Goal: Task Accomplishment & Management: Manage account settings

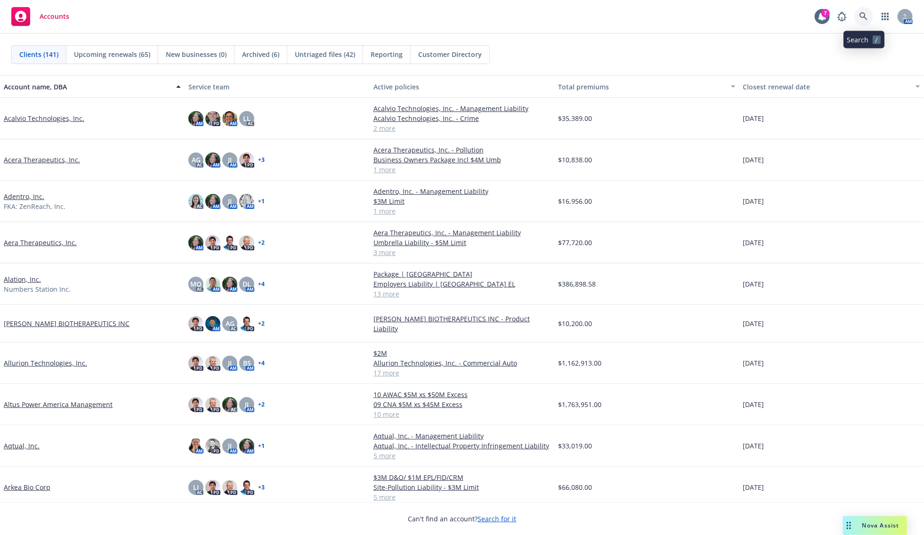
click at [865, 13] on icon at bounding box center [863, 16] width 8 height 8
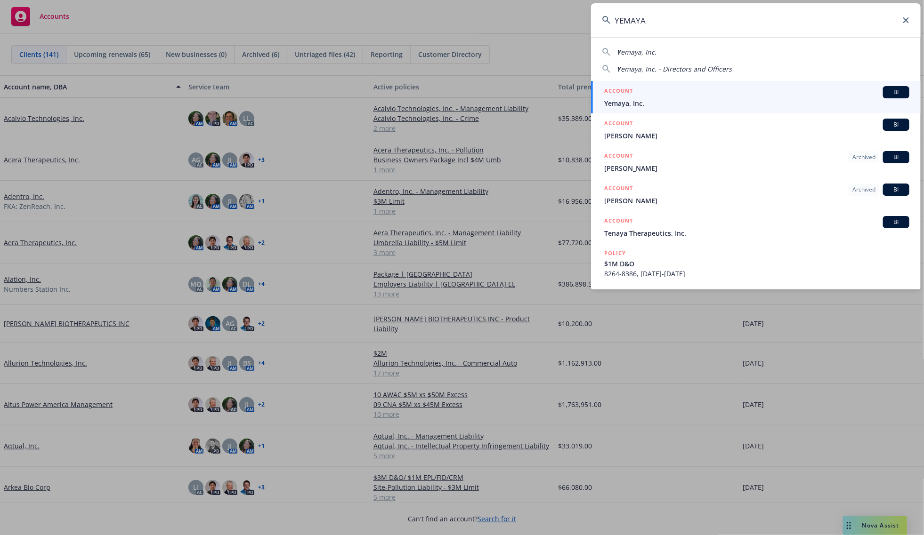
type input "YEMAYA"
click at [637, 94] on div "ACCOUNT BI" at bounding box center [756, 92] width 305 height 12
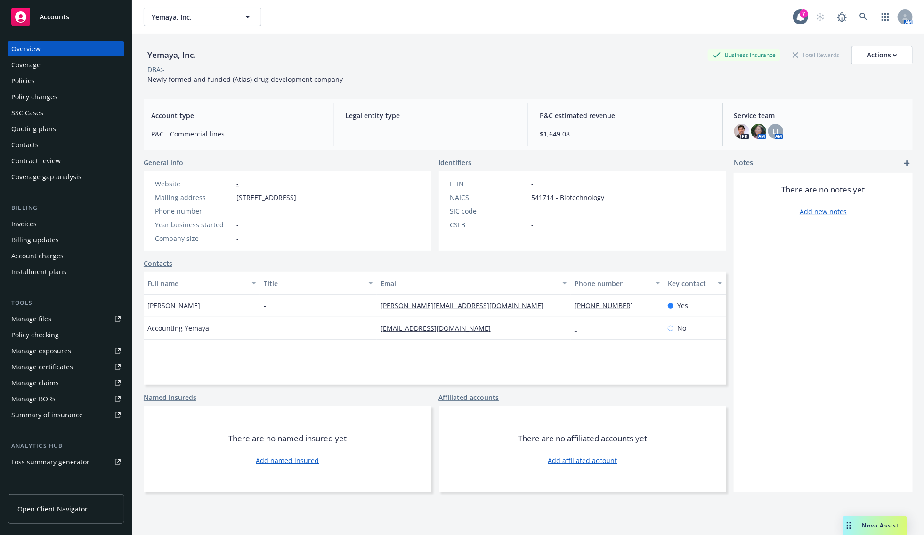
click at [5, 67] on div "Overview Coverage Policies Policy changes SSC Cases Quoting plans Contacts Cont…" at bounding box center [66, 282] width 132 height 505
click at [13, 74] on div "Policies" at bounding box center [23, 80] width 24 height 15
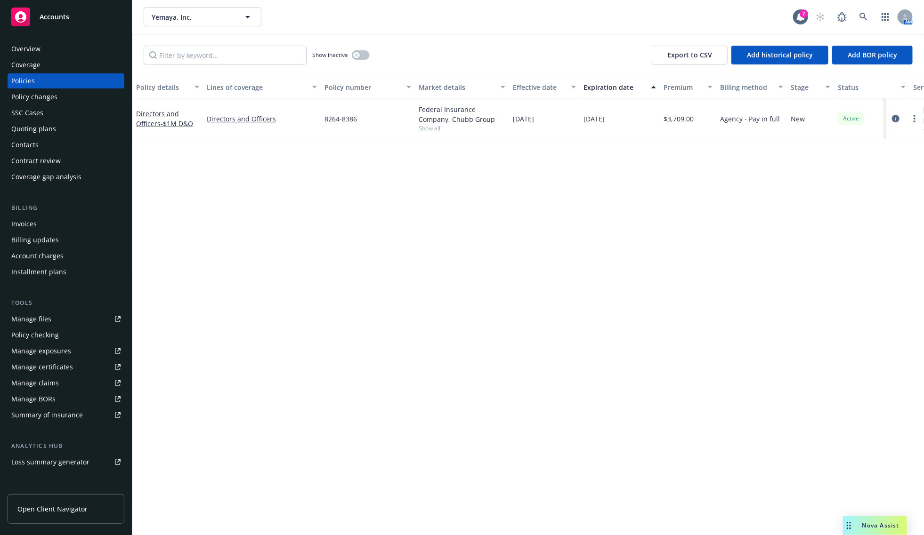
click at [517, 263] on div "Policy details Lines of coverage Policy number Market details Effective date Ex…" at bounding box center [528, 306] width 792 height 460
click at [154, 118] on div "Directors and Officers - $1M D&O" at bounding box center [167, 119] width 63 height 20
click at [154, 129] on div "Directors and Officers - $1M D&O" at bounding box center [167, 118] width 71 height 41
click at [154, 125] on link "Directors and Officers - $1M D&O" at bounding box center [164, 118] width 57 height 19
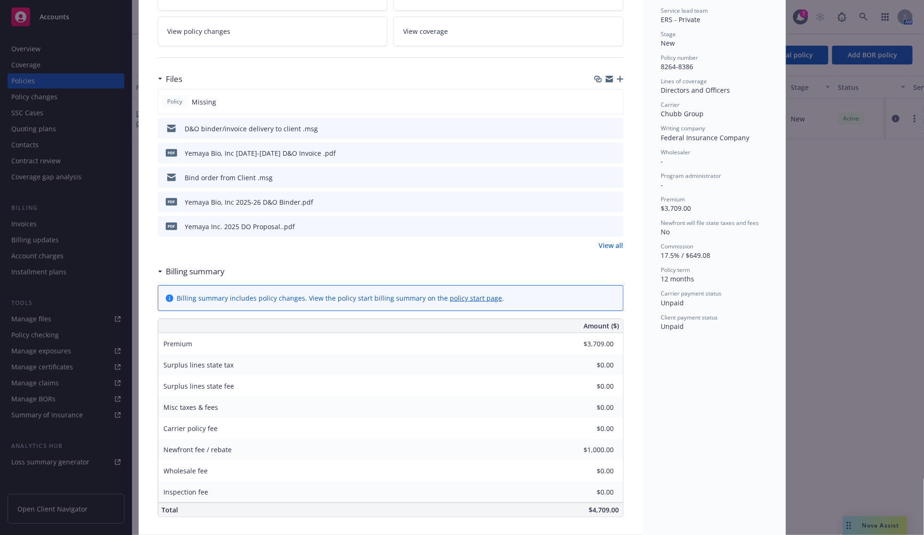
scroll to position [177, 0]
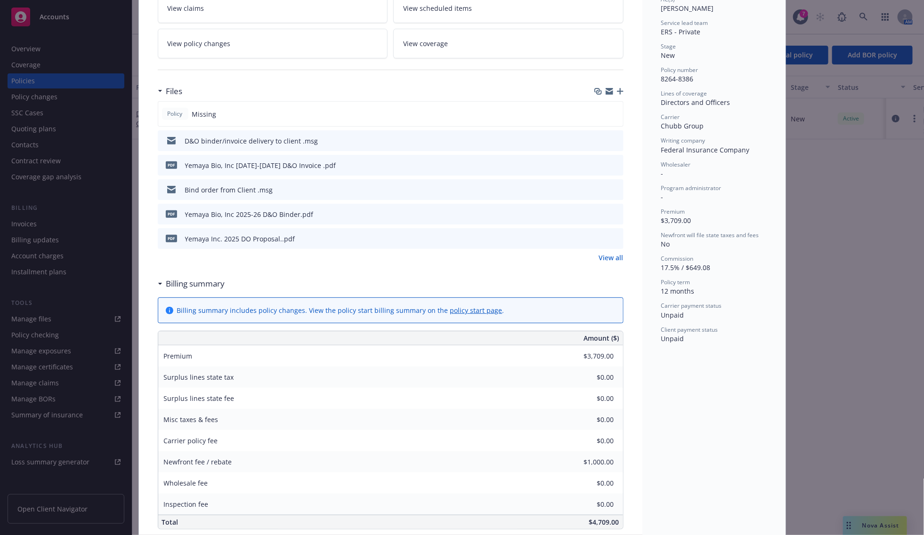
click at [617, 91] on icon "button" at bounding box center [620, 91] width 7 height 7
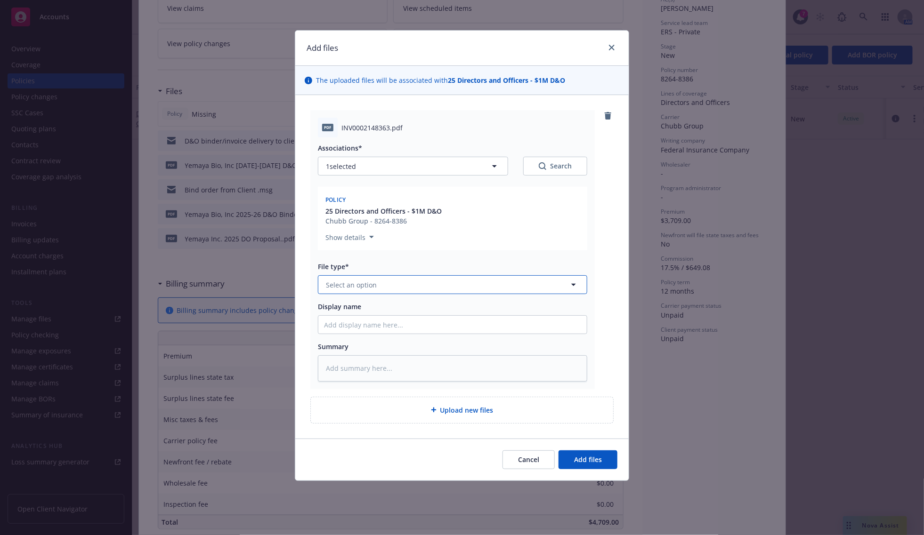
click at [351, 283] on span "Select an option" at bounding box center [351, 285] width 51 height 10
type input "caiier"
click at [360, 288] on input "caiier" at bounding box center [450, 285] width 235 height 10
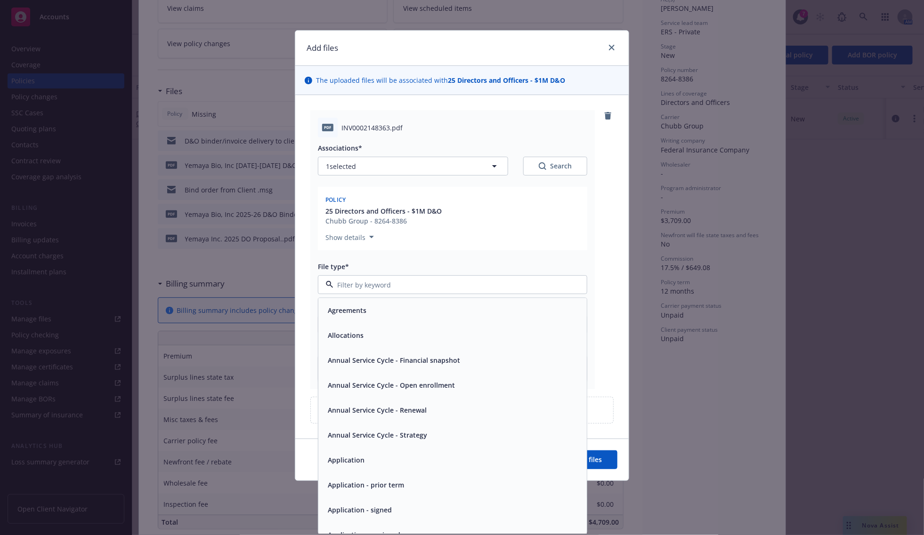
click at [360, 288] on input at bounding box center [450, 285] width 235 height 10
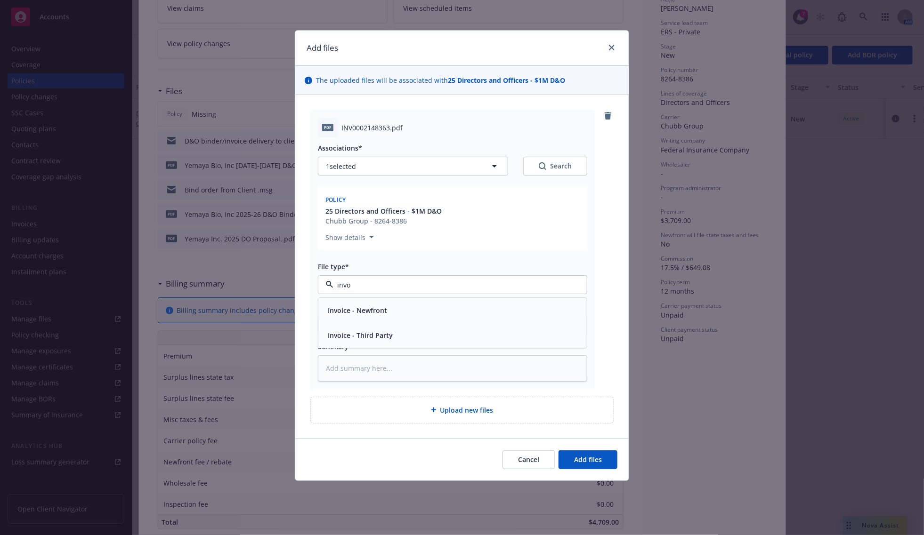
type input "invoi"
click at [368, 337] on span "Invoice - Third Party" at bounding box center [360, 336] width 65 height 10
click at [585, 456] on span "Add files" at bounding box center [588, 459] width 28 height 9
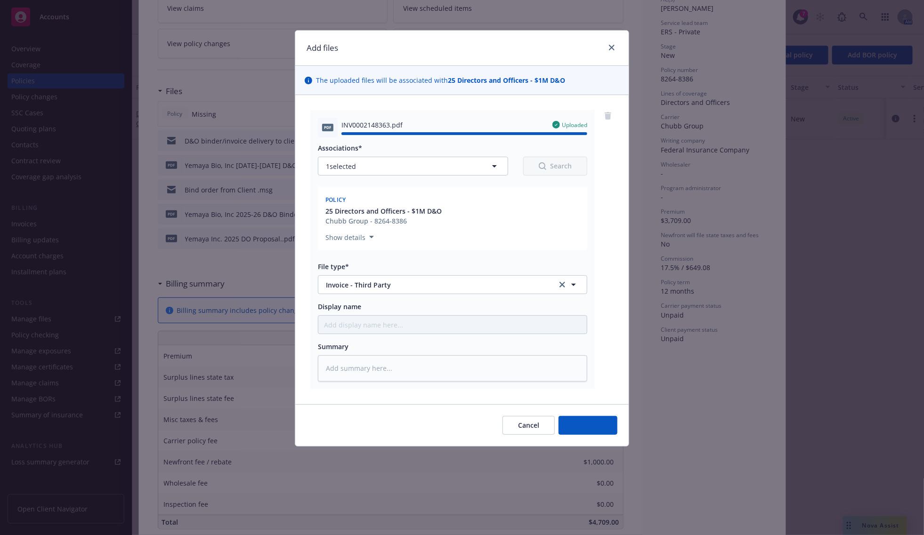
type textarea "x"
